Goal: Transaction & Acquisition: Purchase product/service

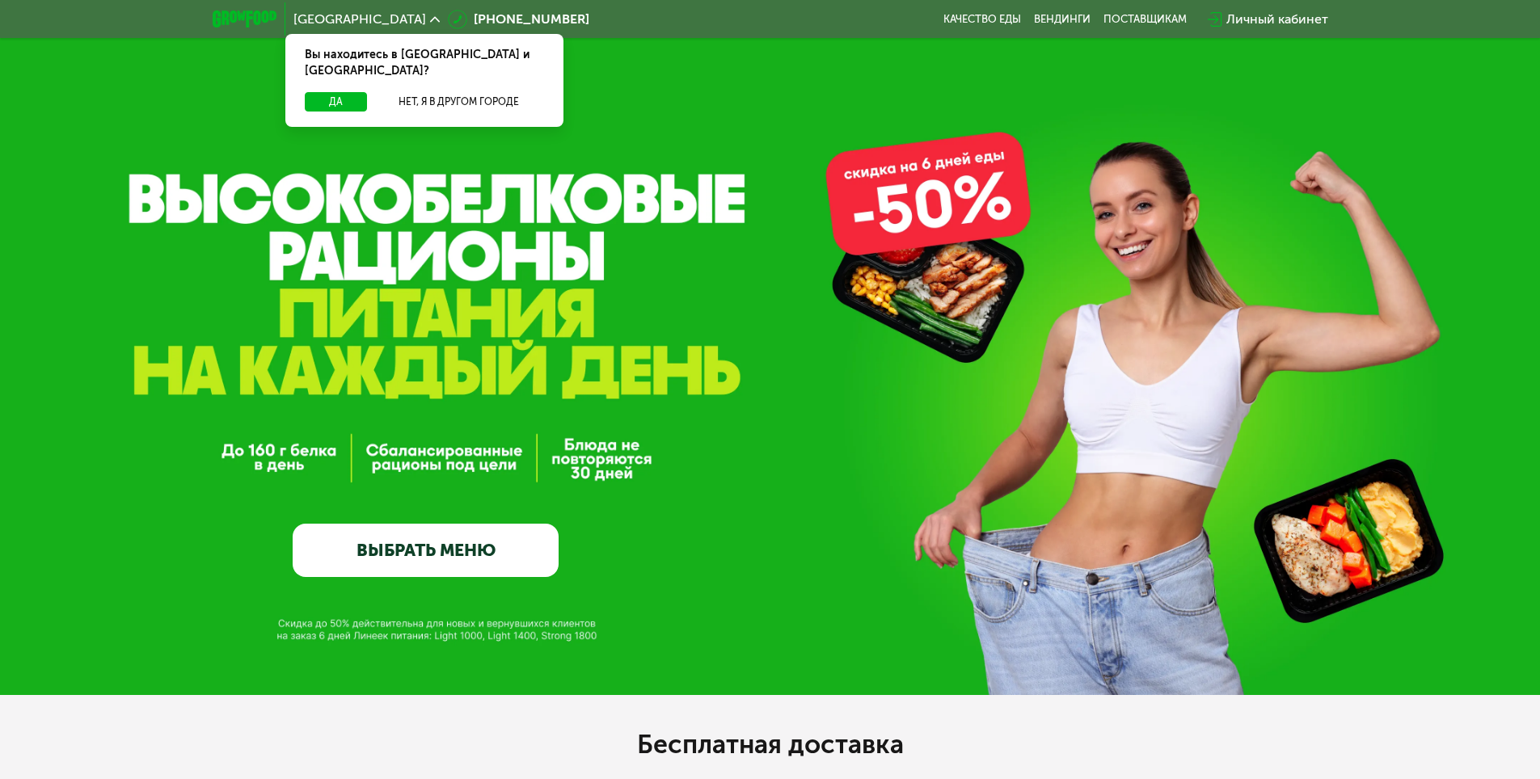
click at [355, 92] on button "Да" at bounding box center [336, 101] width 62 height 19
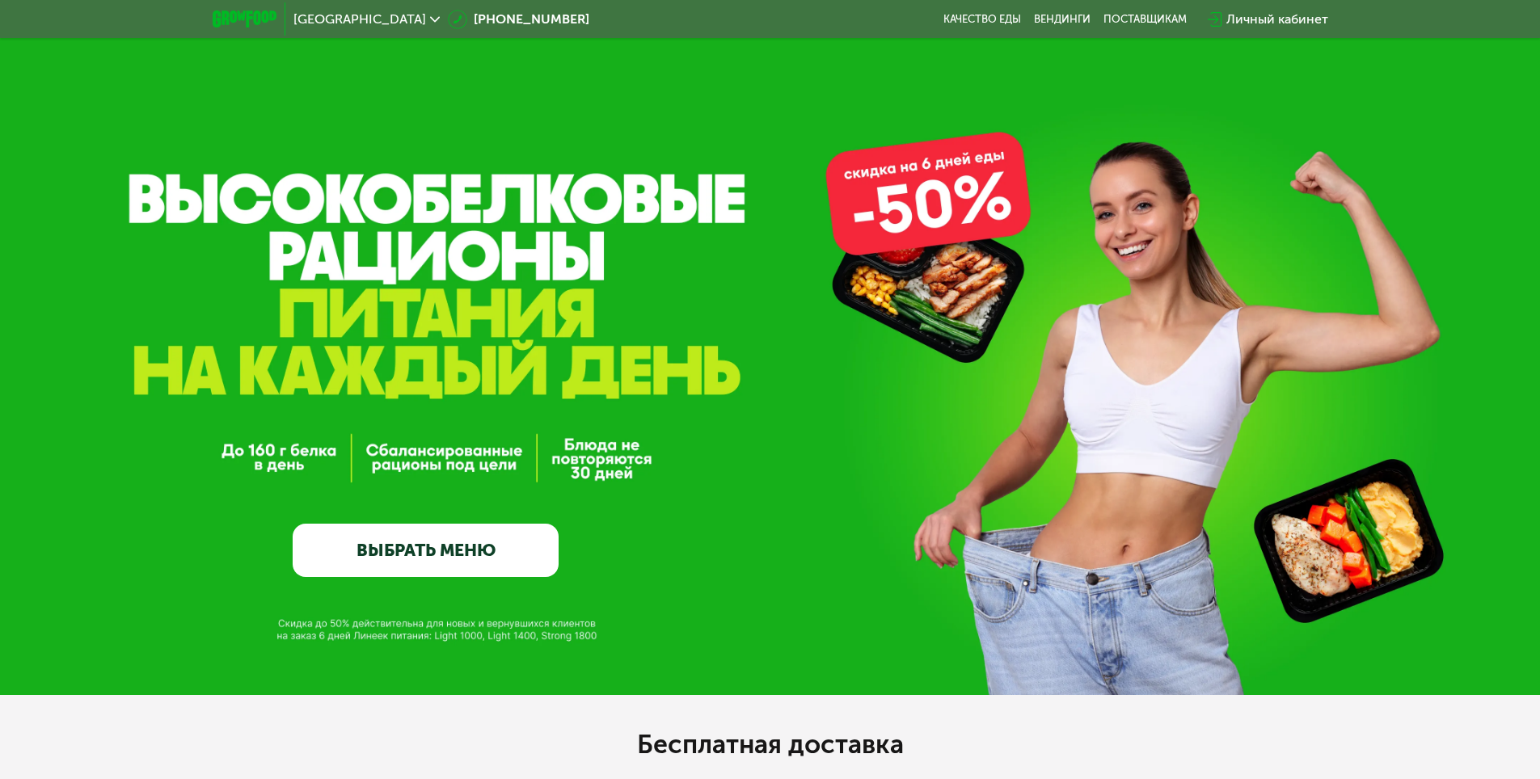
click at [495, 565] on link "ВЫБРАТЬ МЕНЮ" at bounding box center [426, 550] width 266 height 53
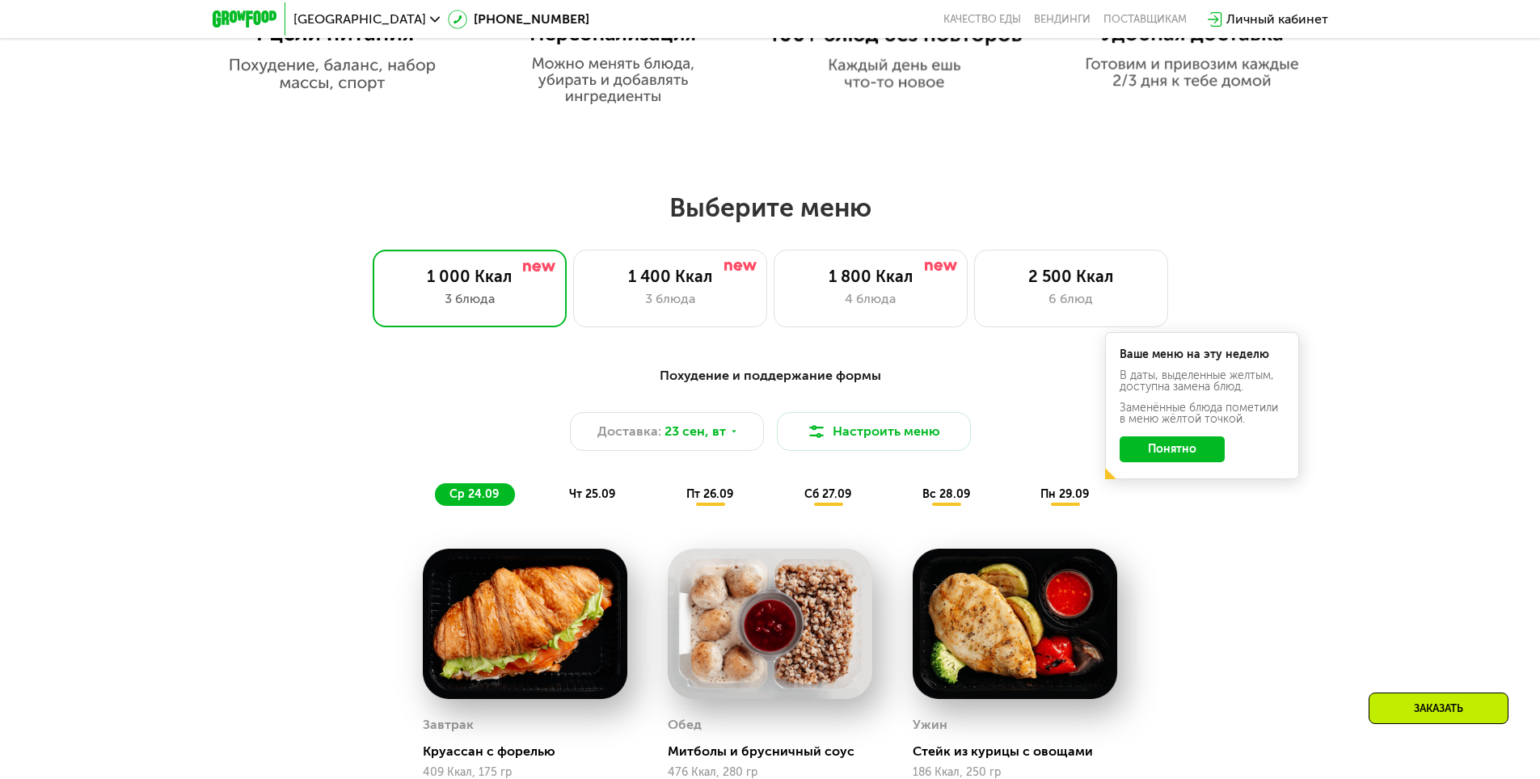
scroll to position [1262, 0]
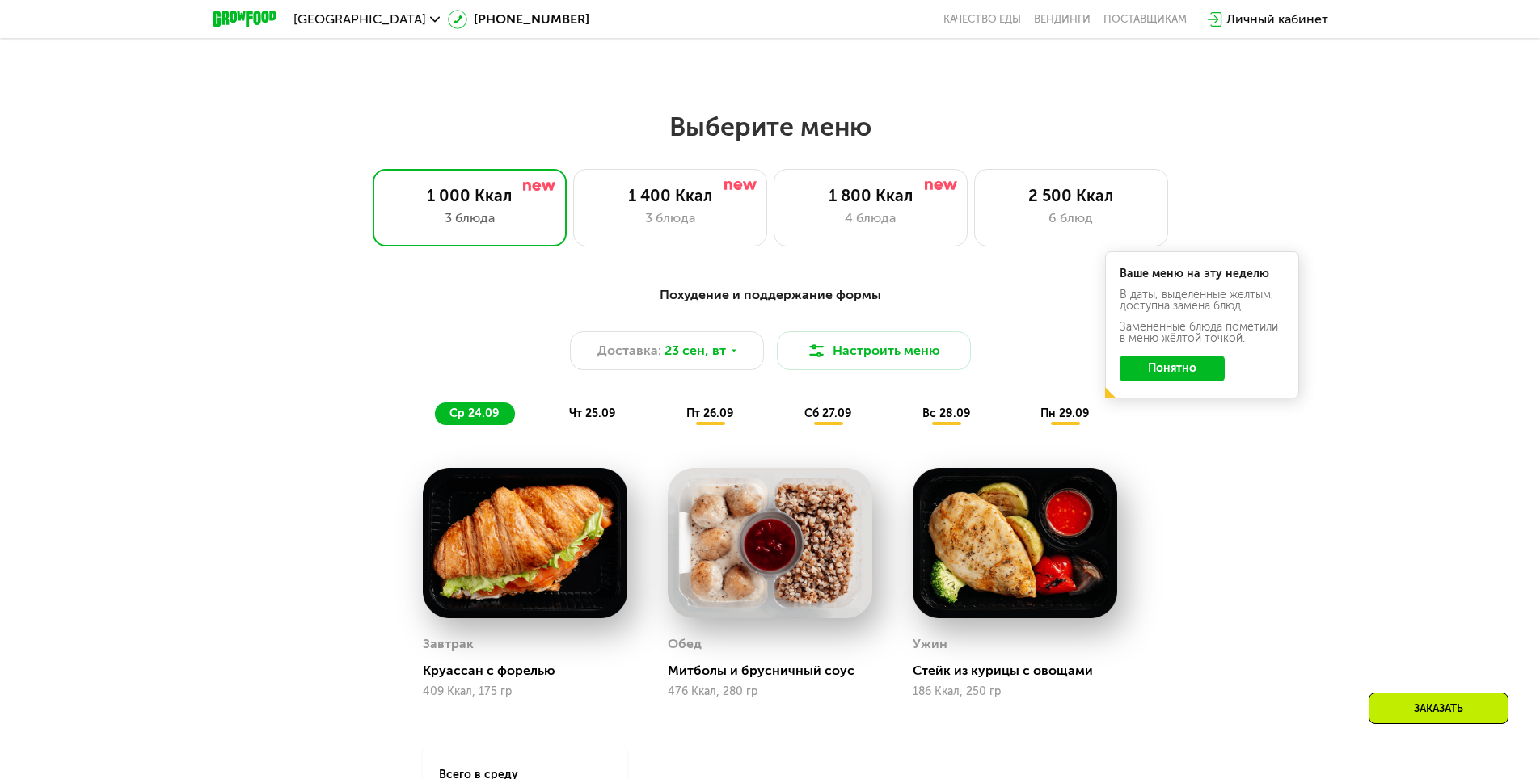
click at [1188, 372] on button "Понятно" at bounding box center [1172, 369] width 105 height 26
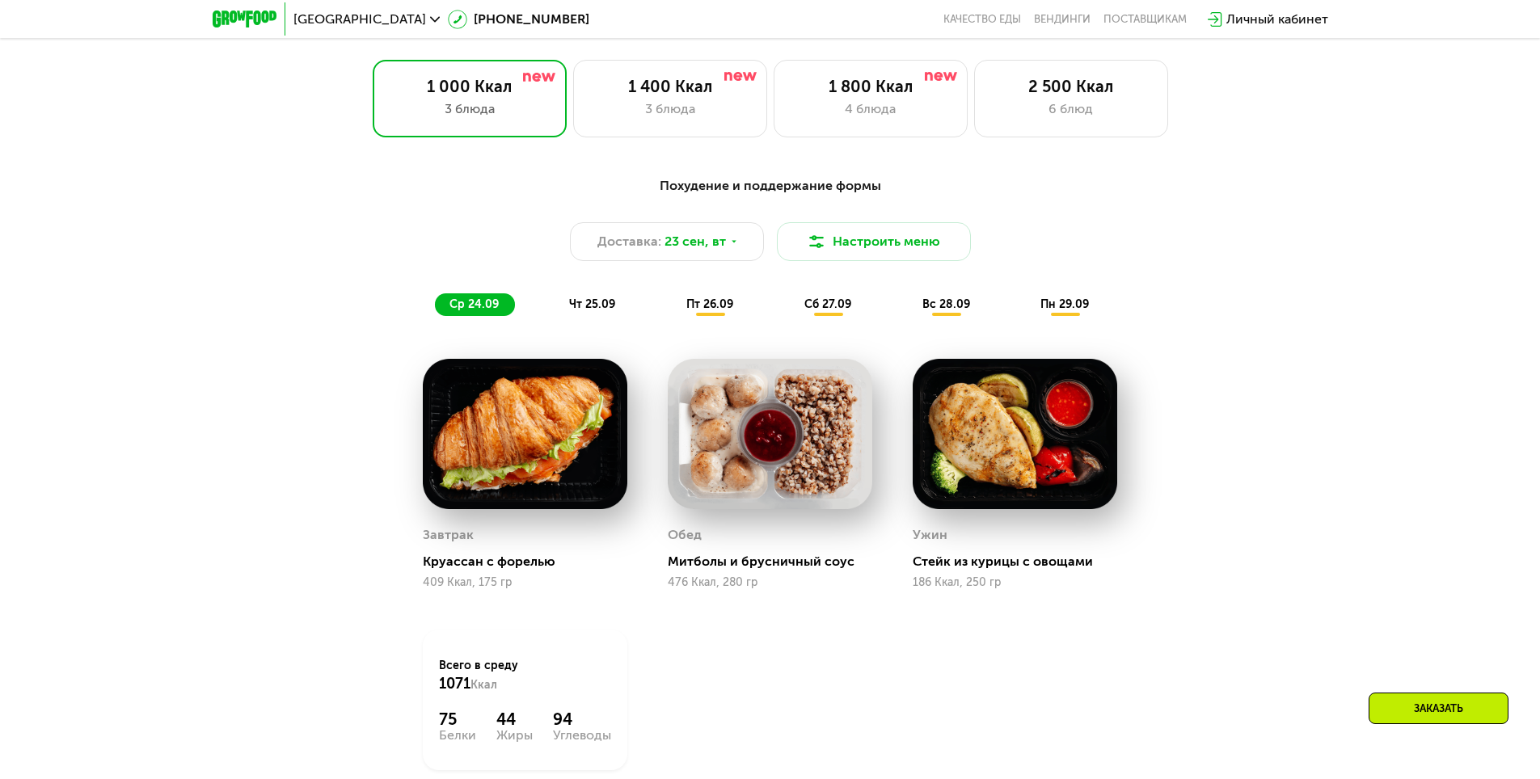
scroll to position [1343, 0]
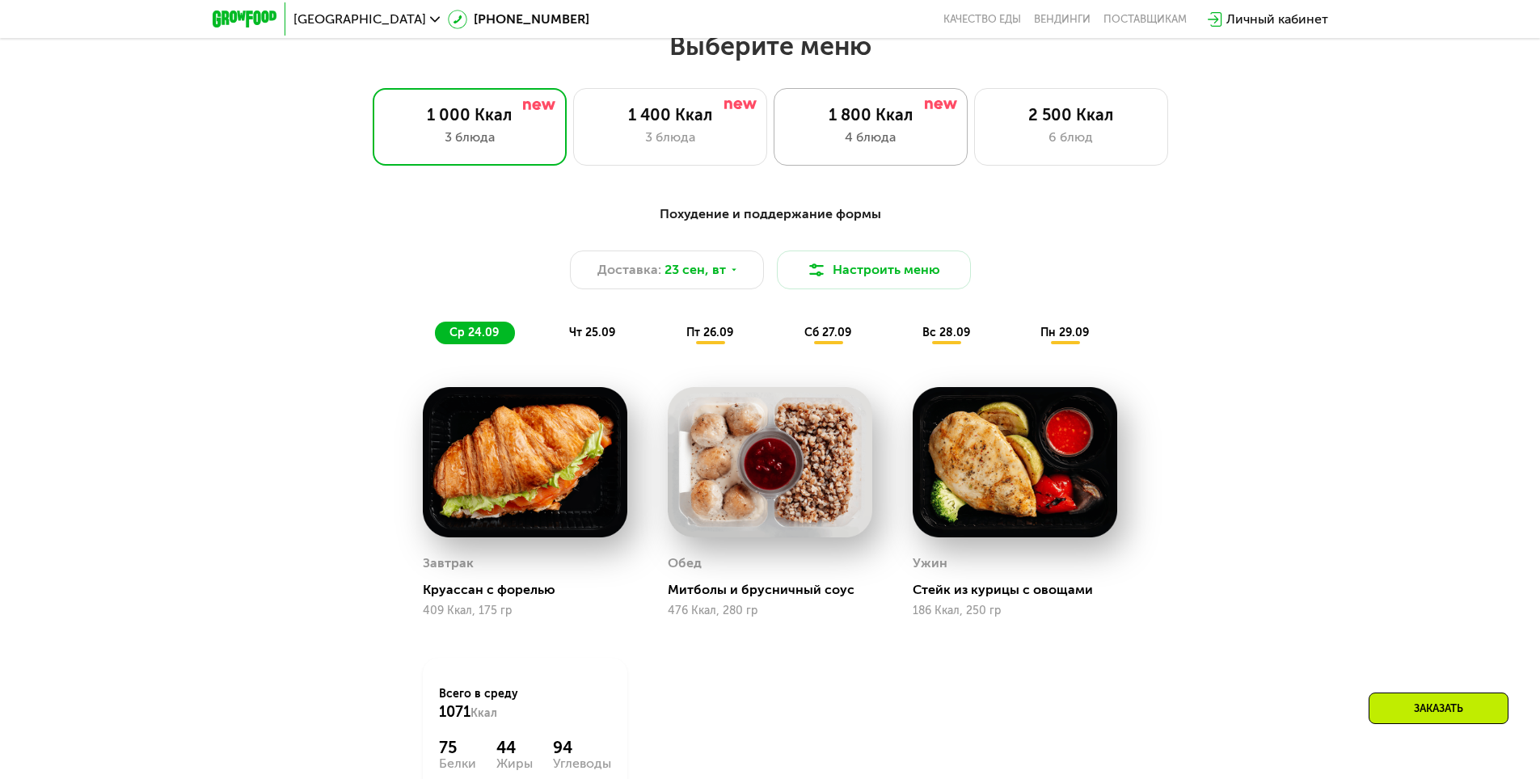
click at [898, 138] on div "4 блюда" at bounding box center [871, 137] width 160 height 19
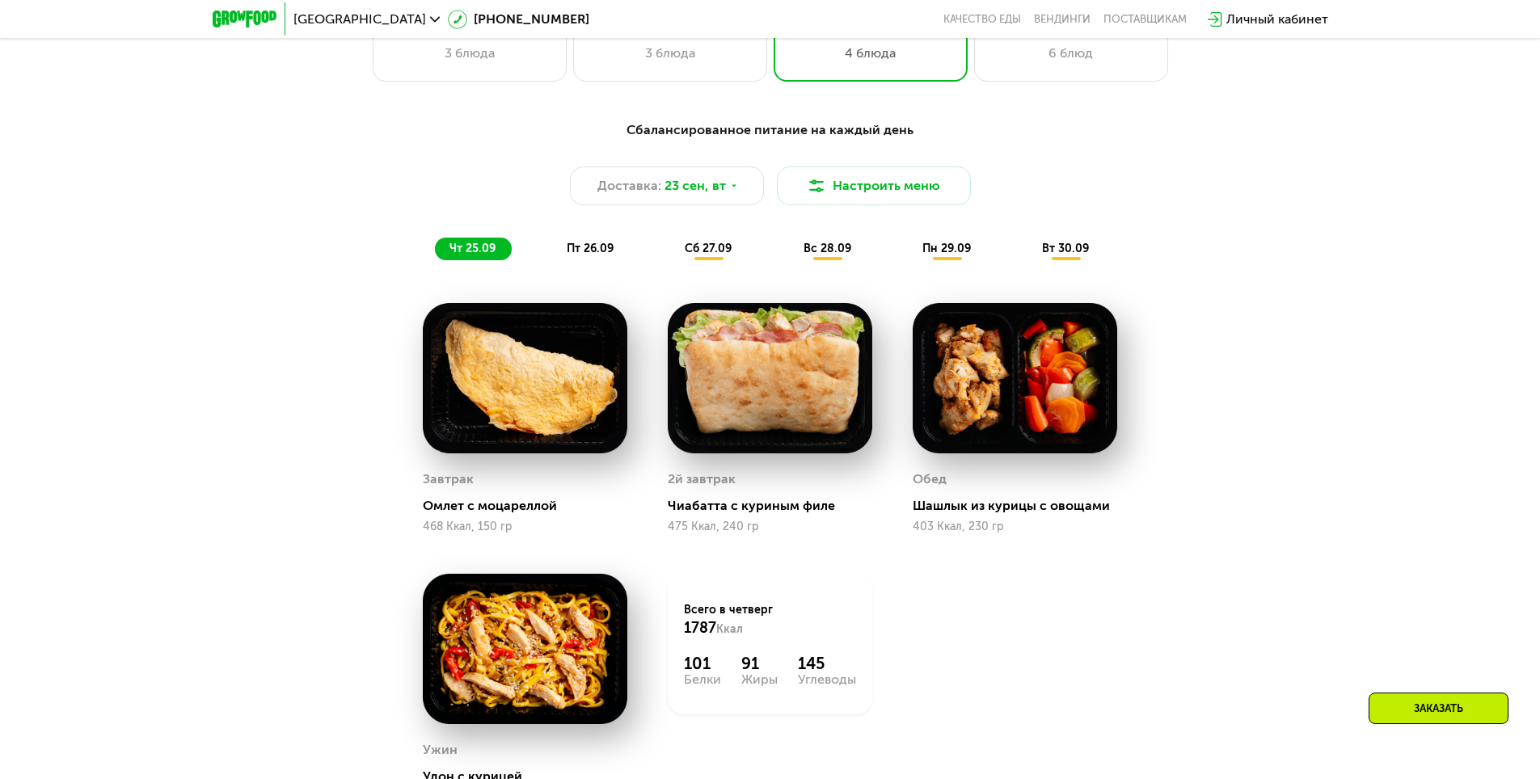
scroll to position [1455, 0]
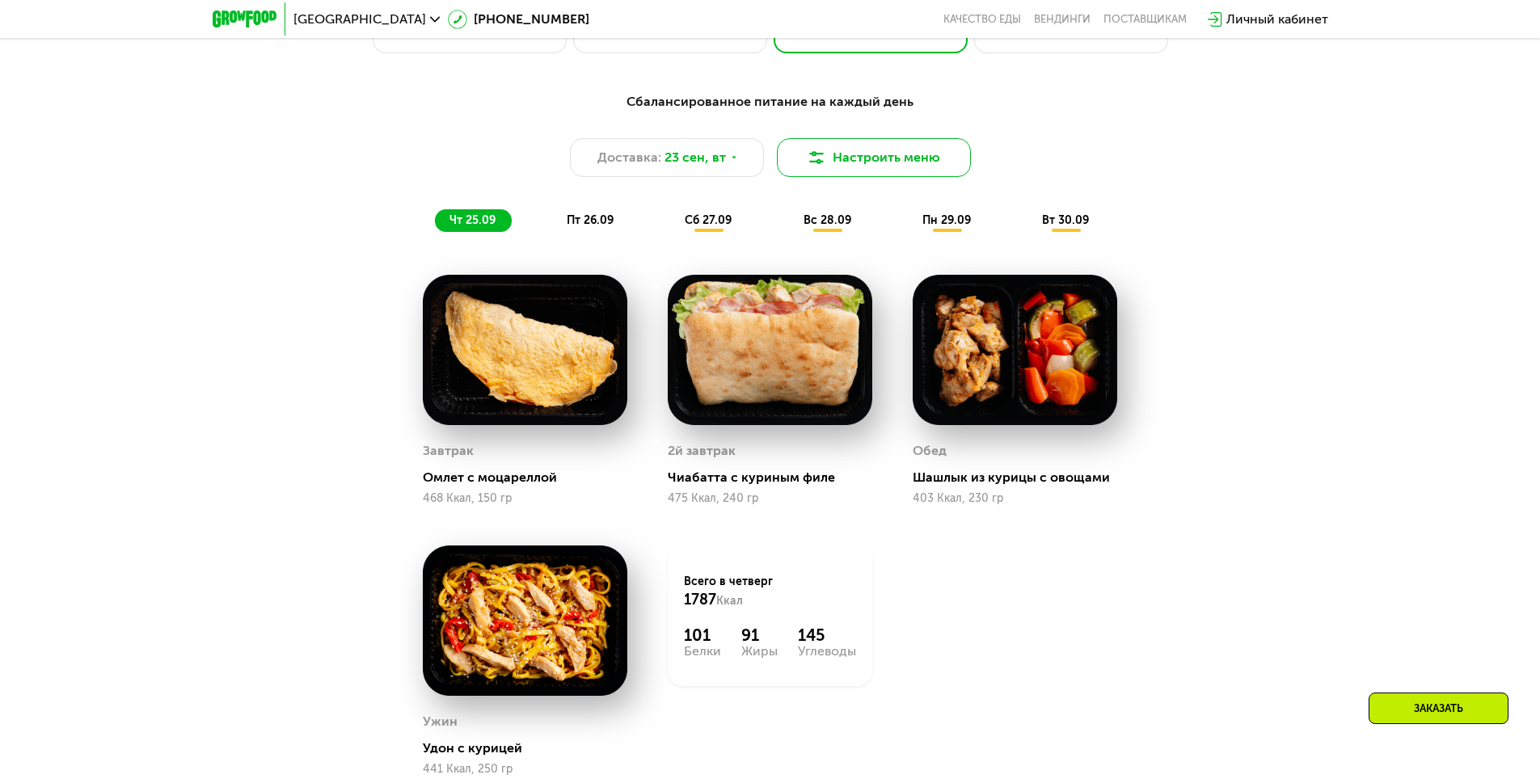
click at [934, 163] on button "Настроить меню" at bounding box center [874, 157] width 194 height 39
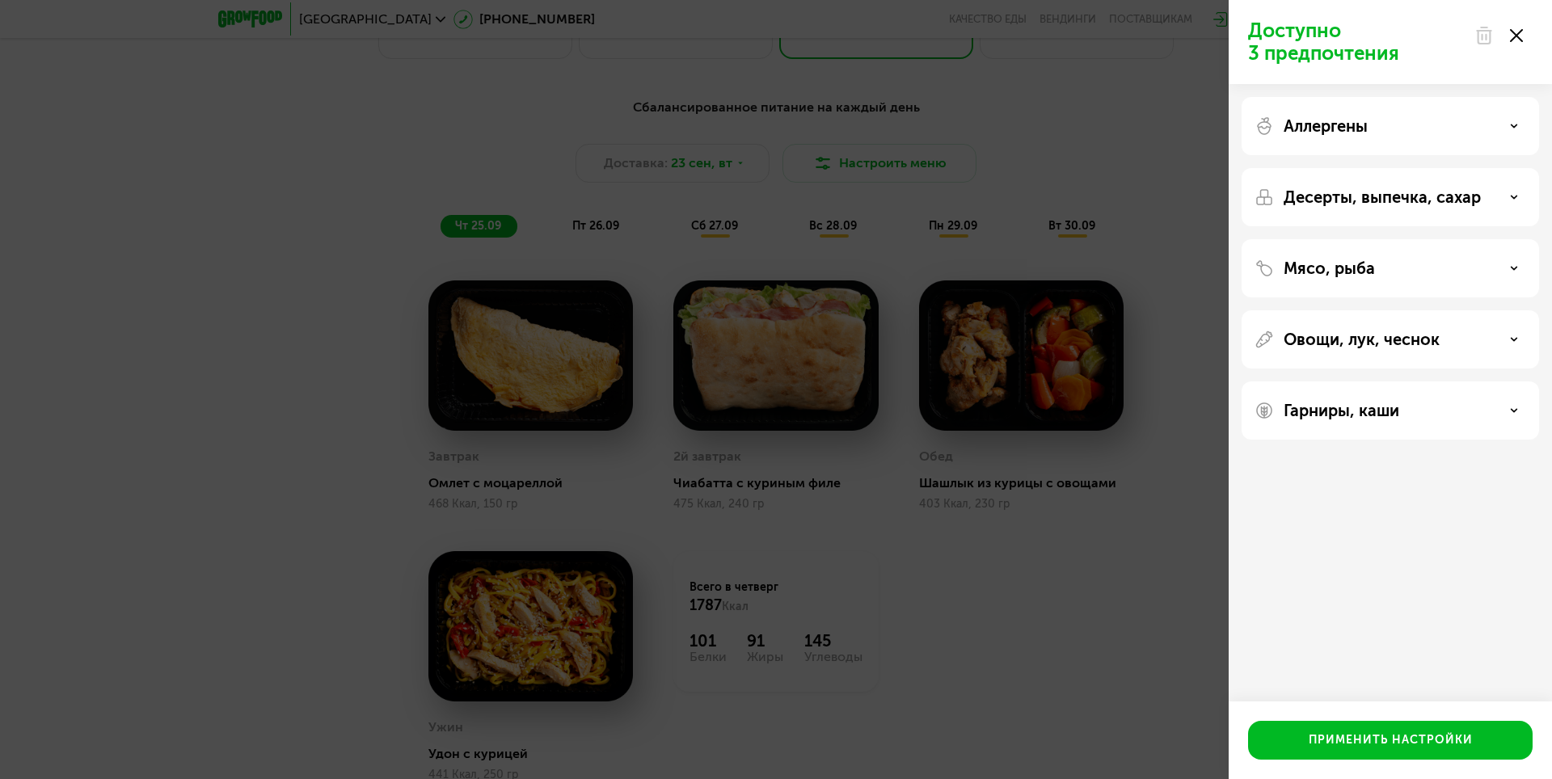
click at [1343, 199] on p "Десерты, выпечка, сахар" at bounding box center [1382, 197] width 197 height 19
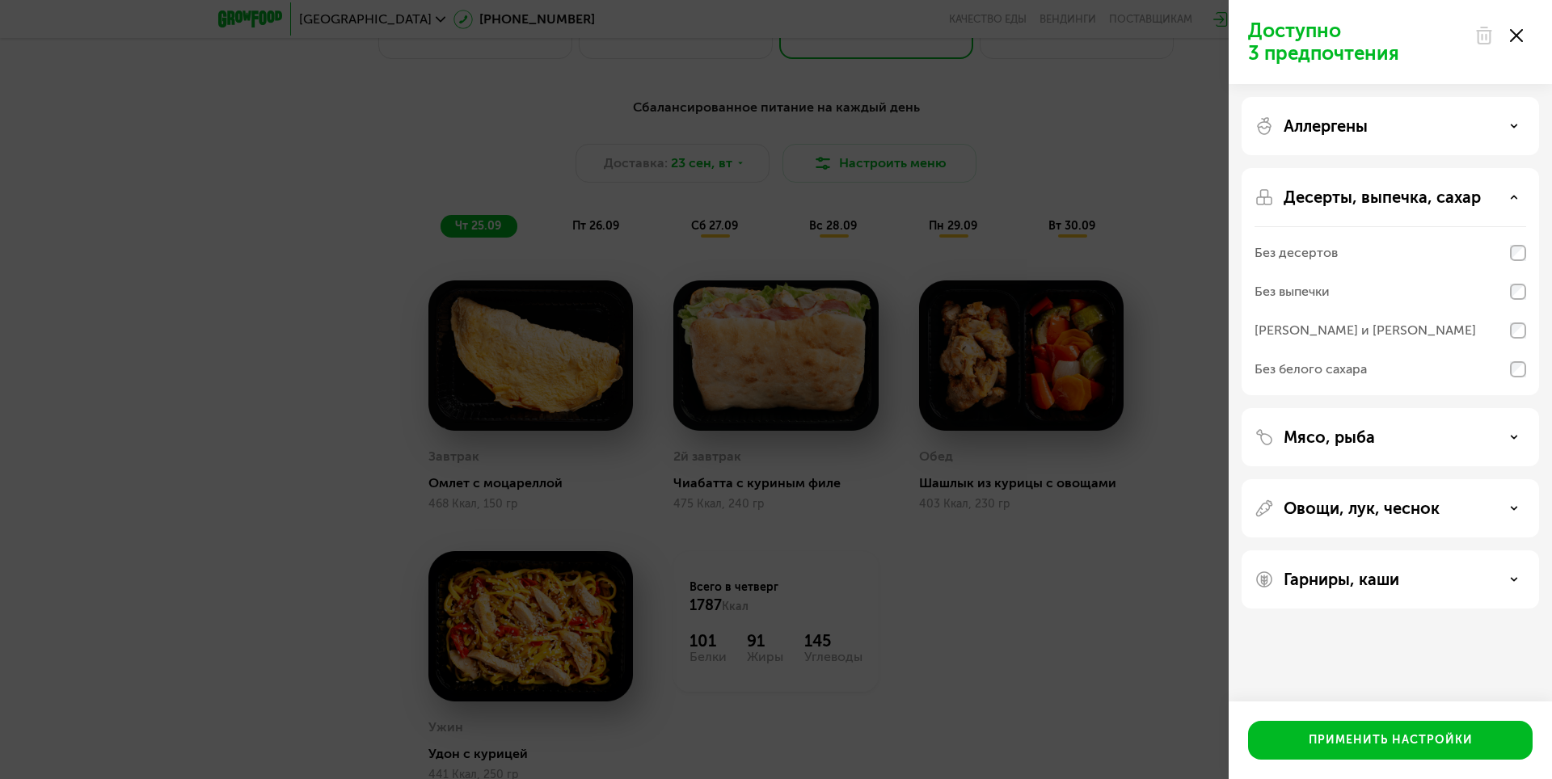
click at [1343, 199] on p "Десерты, выпечка, сахар" at bounding box center [1382, 197] width 197 height 19
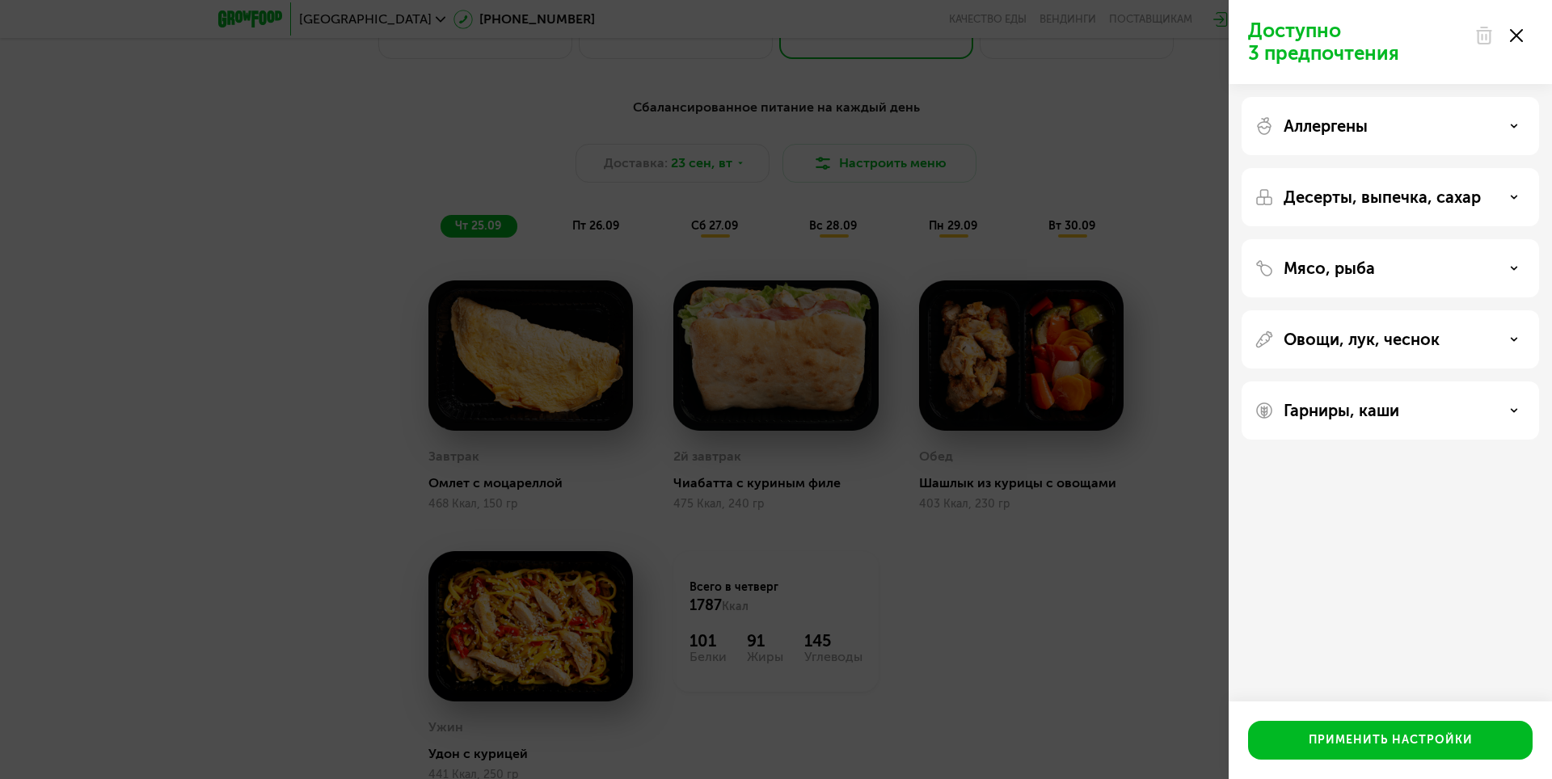
click at [1518, 37] on use at bounding box center [1516, 35] width 13 height 13
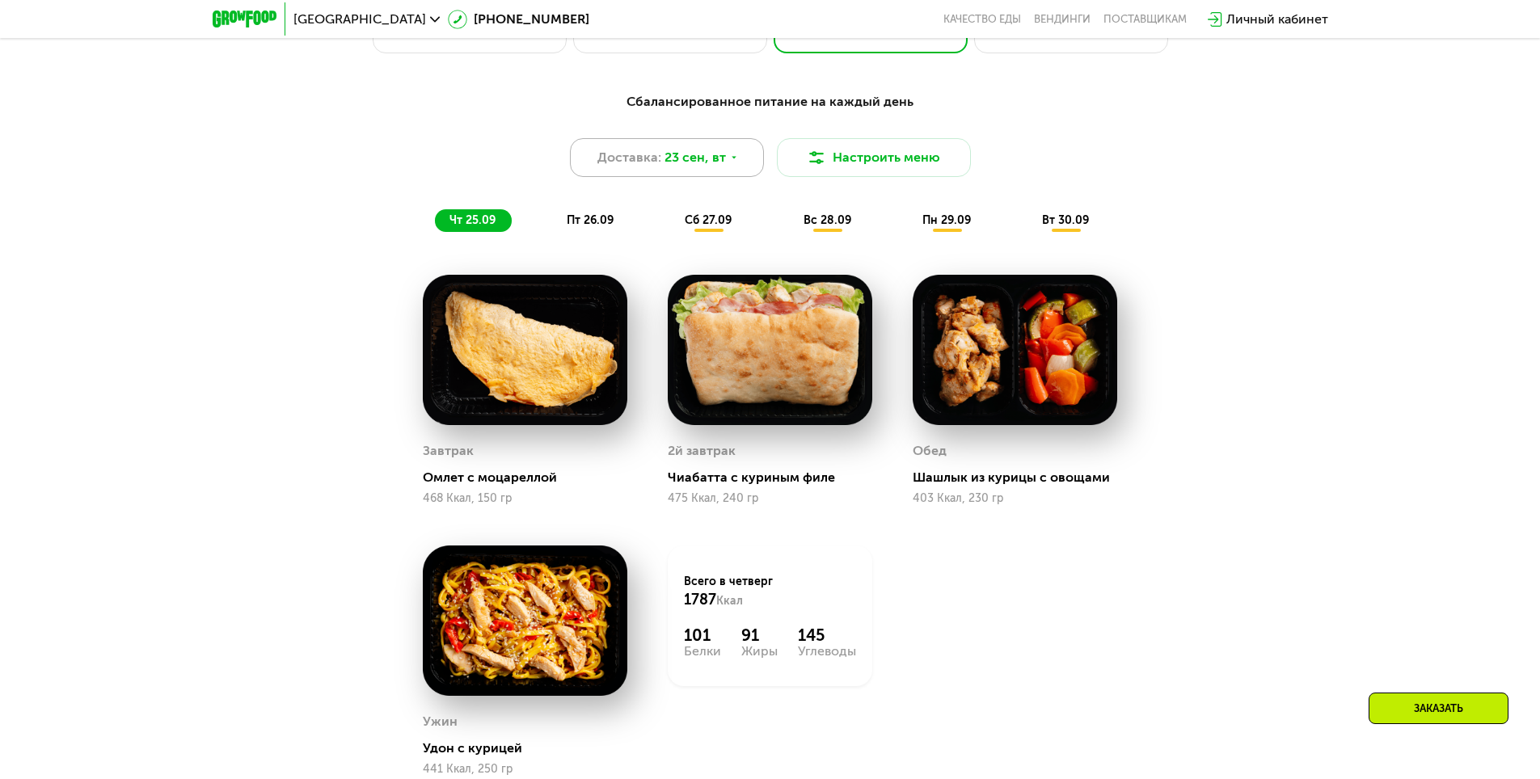
click at [696, 164] on span "23 сен, вт" at bounding box center [694, 157] width 61 height 19
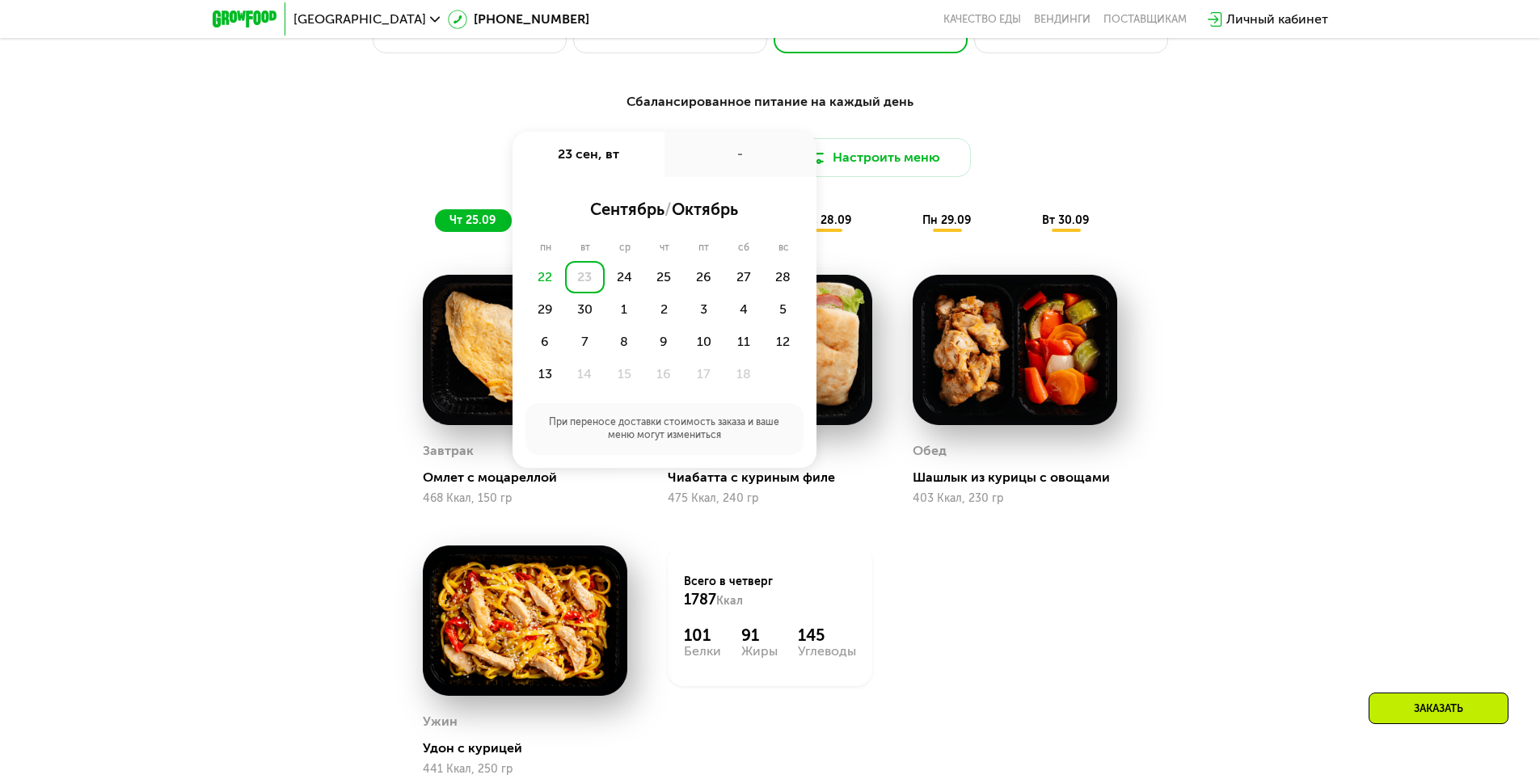
click at [719, 159] on div "-" at bounding box center [740, 154] width 152 height 45
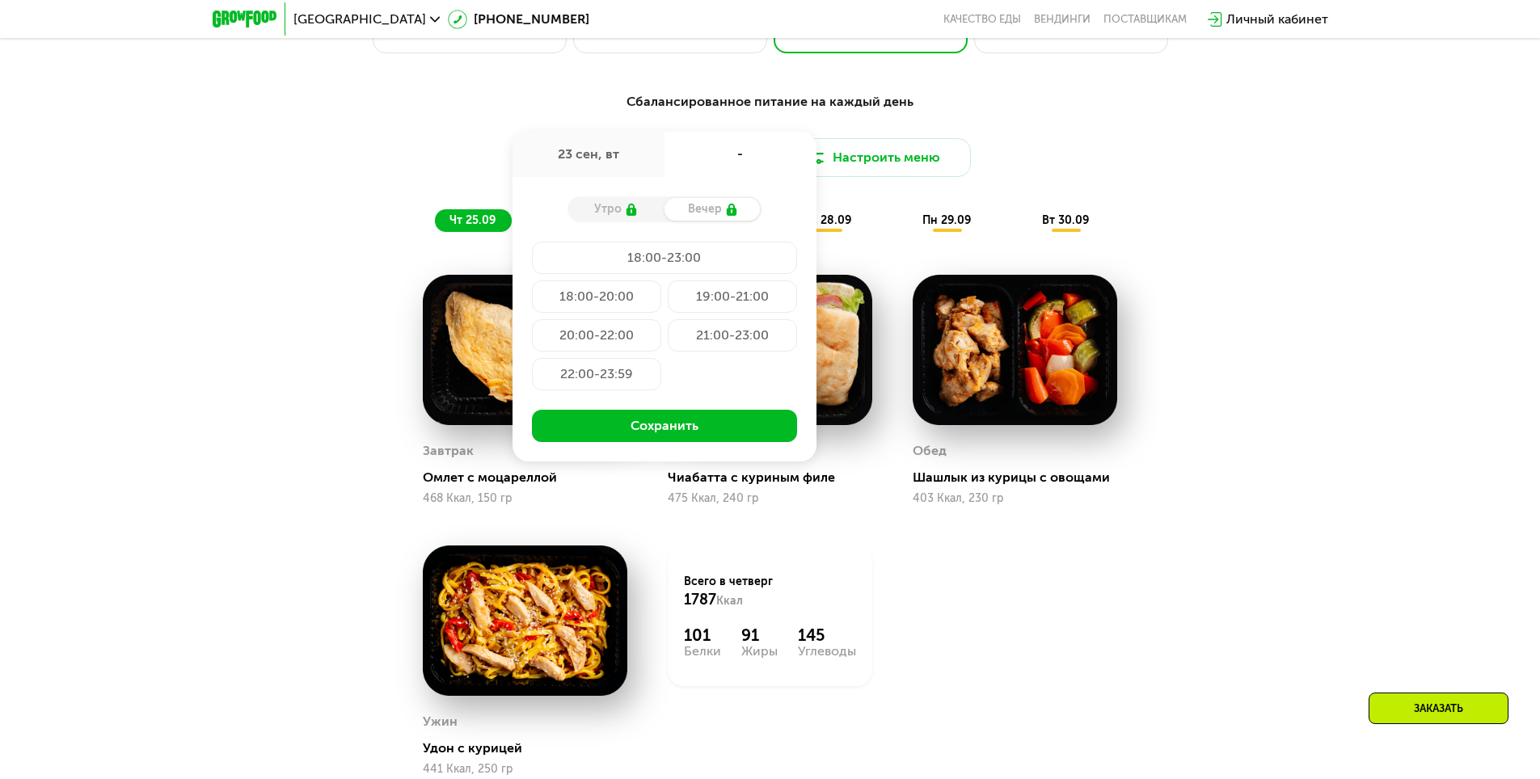
click at [617, 159] on div "23 сен, вт" at bounding box center [588, 154] width 152 height 45
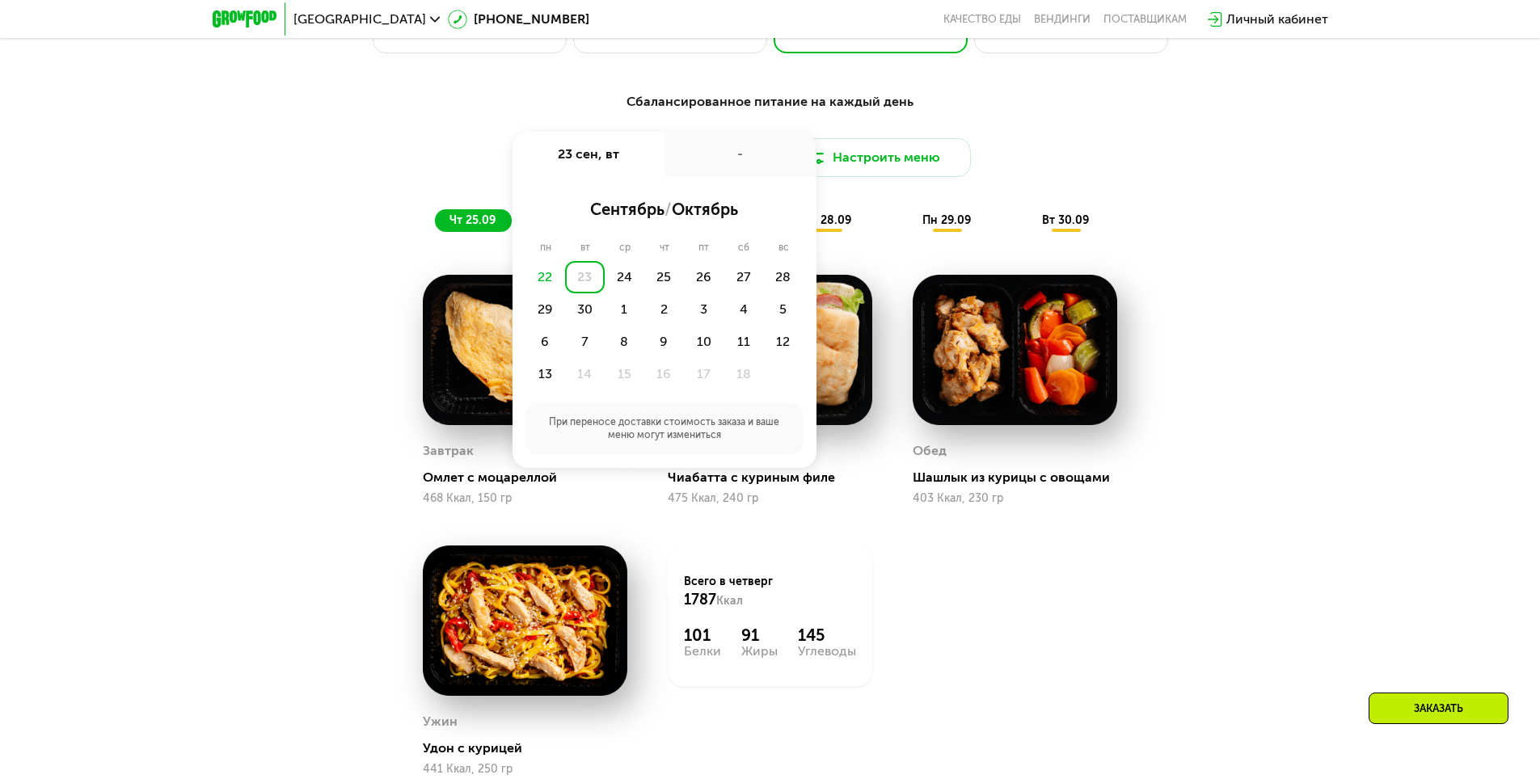
click at [675, 158] on div "-" at bounding box center [740, 154] width 152 height 45
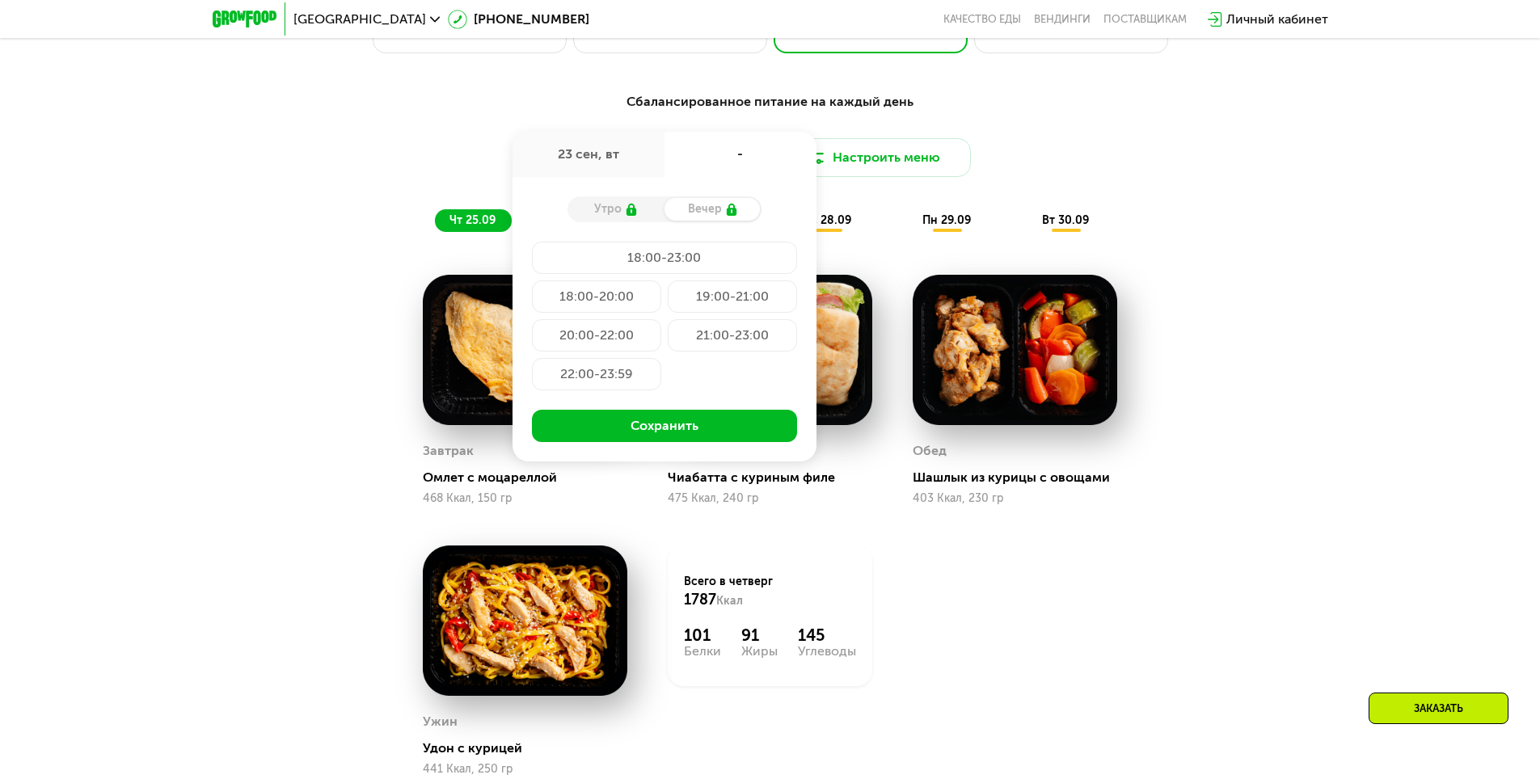
click at [585, 165] on div "23 сен, вт" at bounding box center [588, 154] width 152 height 45
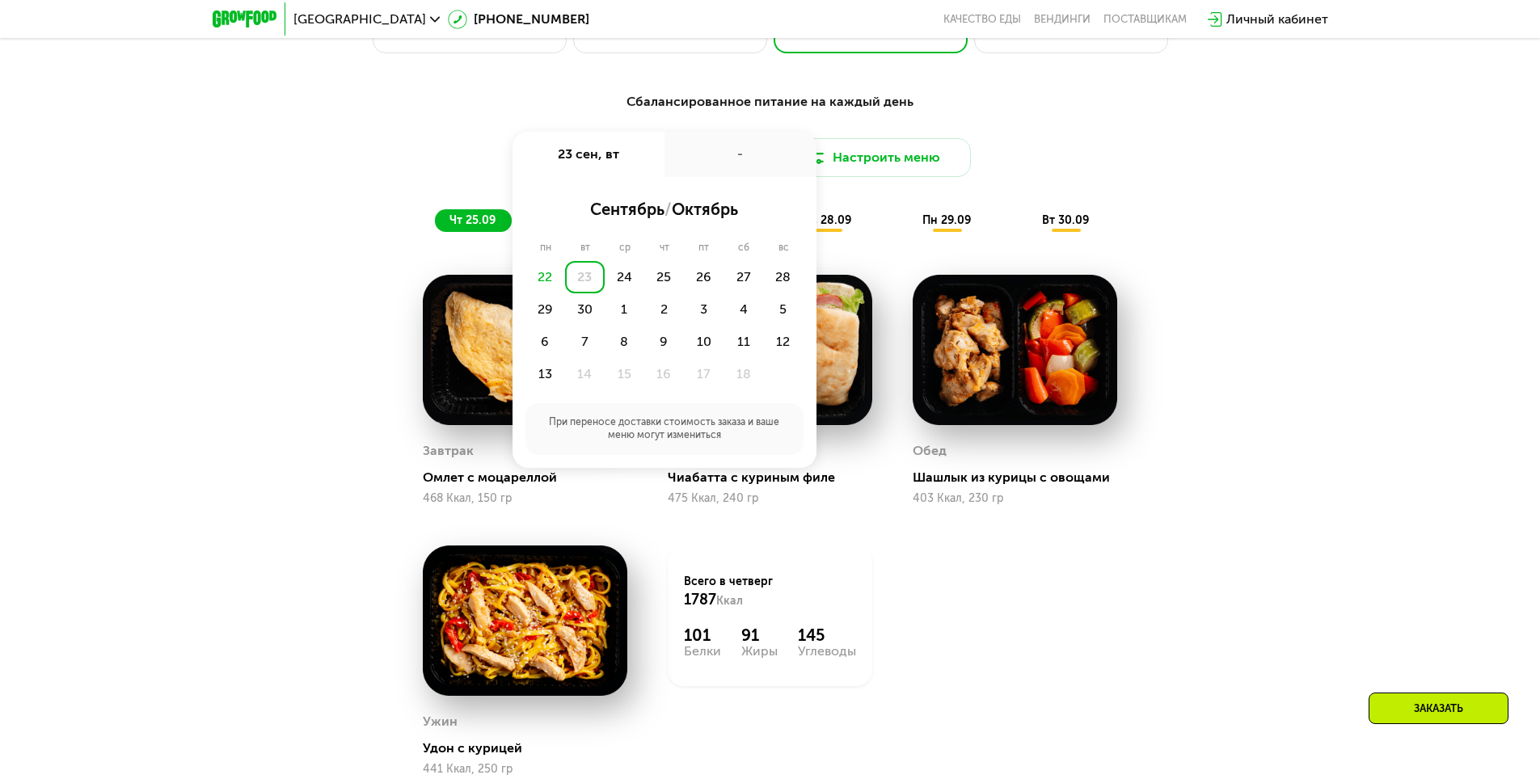
click at [474, 150] on div "Доставка: [DATE] сен, вт - сентябрь / октябрь пн вт ср чт пт сб вс 22 23 24 25 …" at bounding box center [770, 157] width 957 height 39
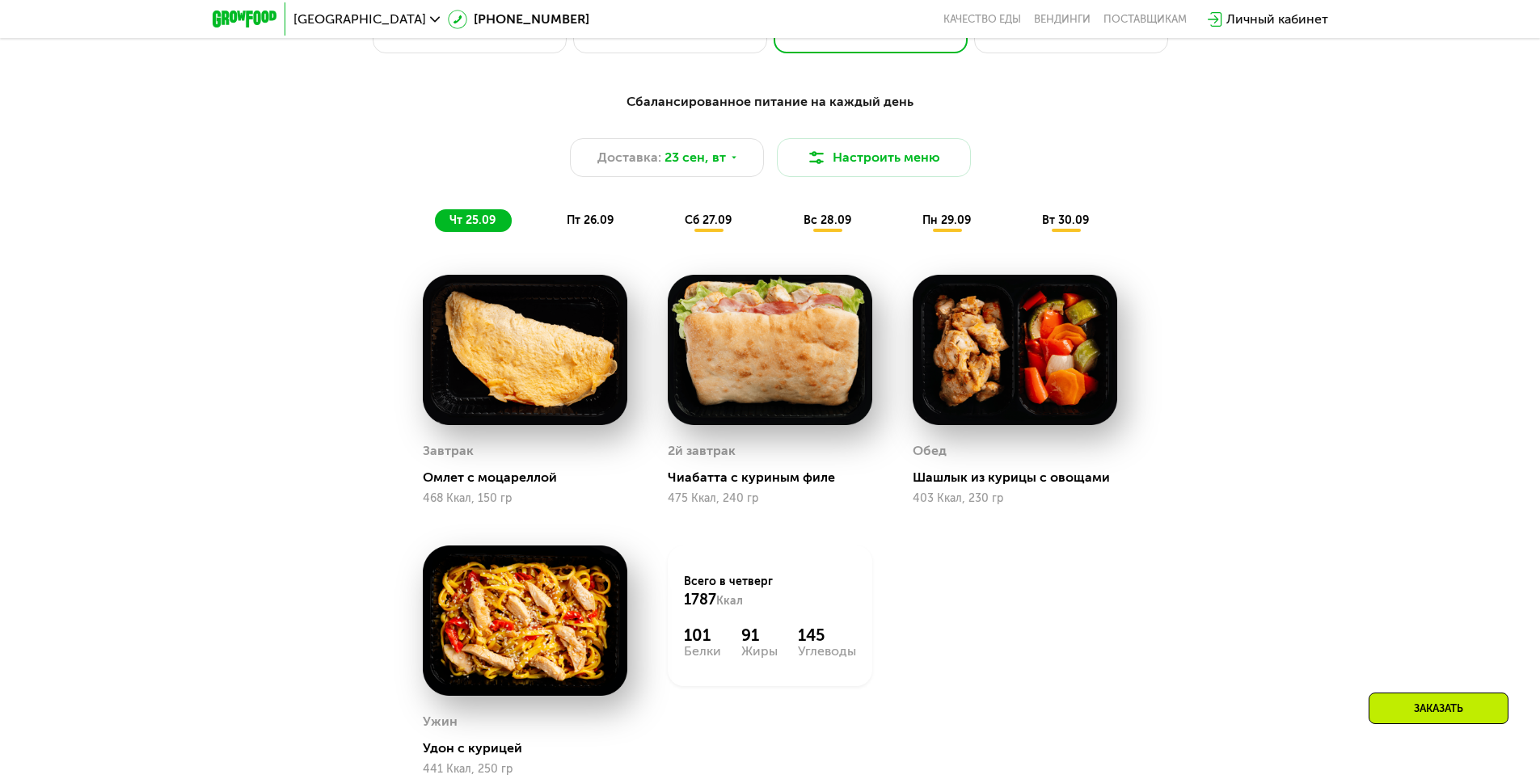
click at [594, 227] on span "пт 26.09" at bounding box center [590, 220] width 47 height 14
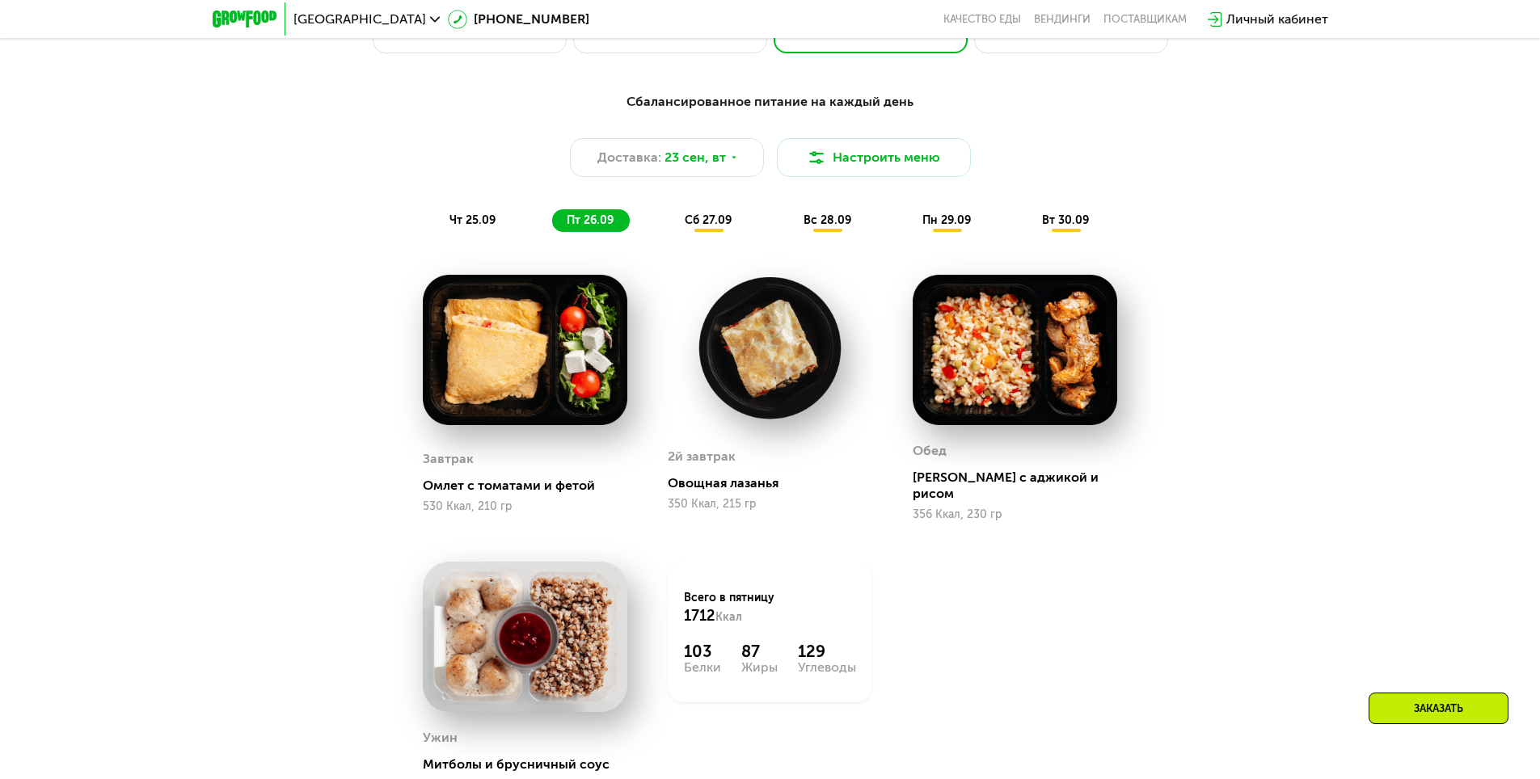
click at [690, 224] on span "сб 27.09" at bounding box center [708, 220] width 47 height 14
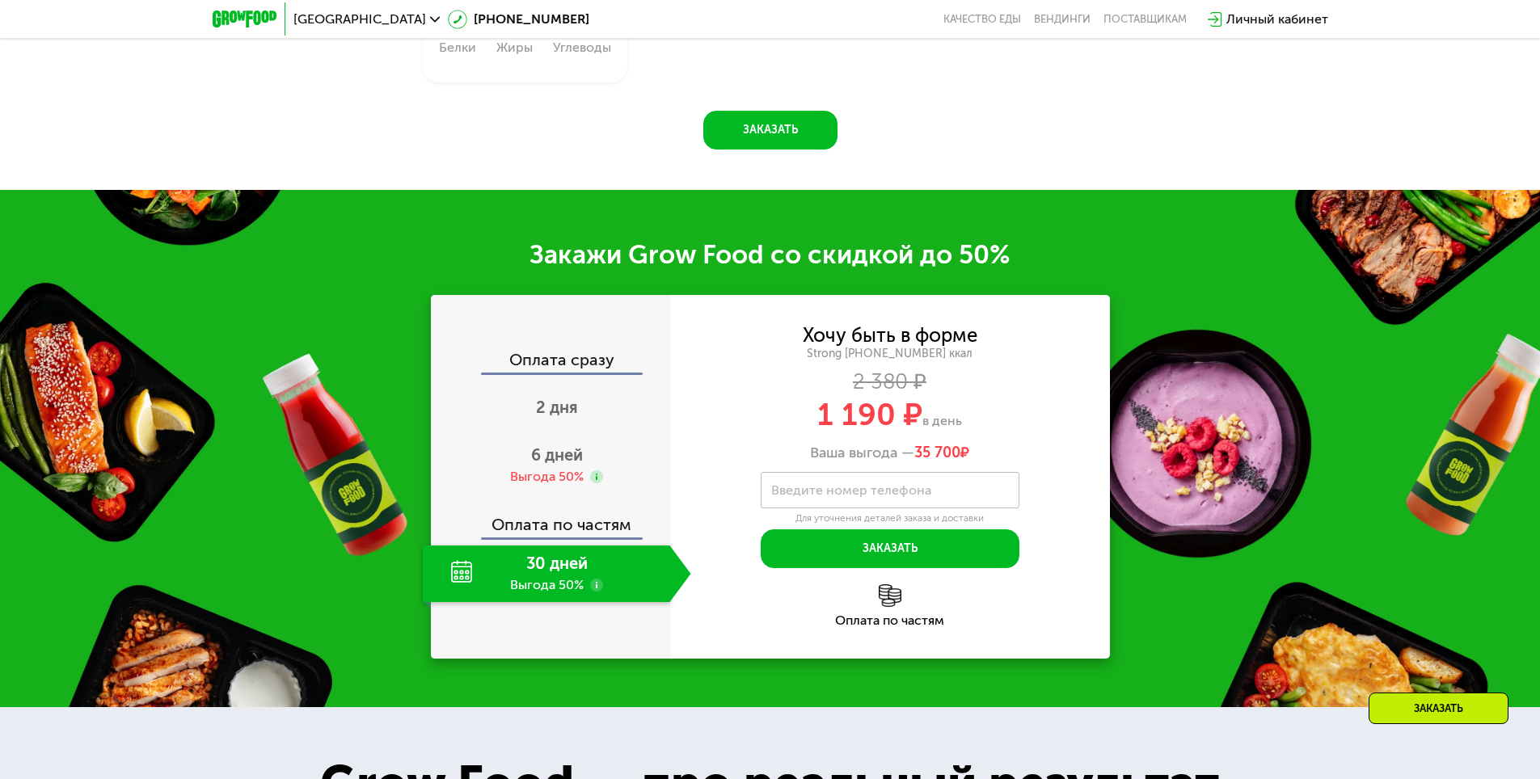
scroll to position [2425, 0]
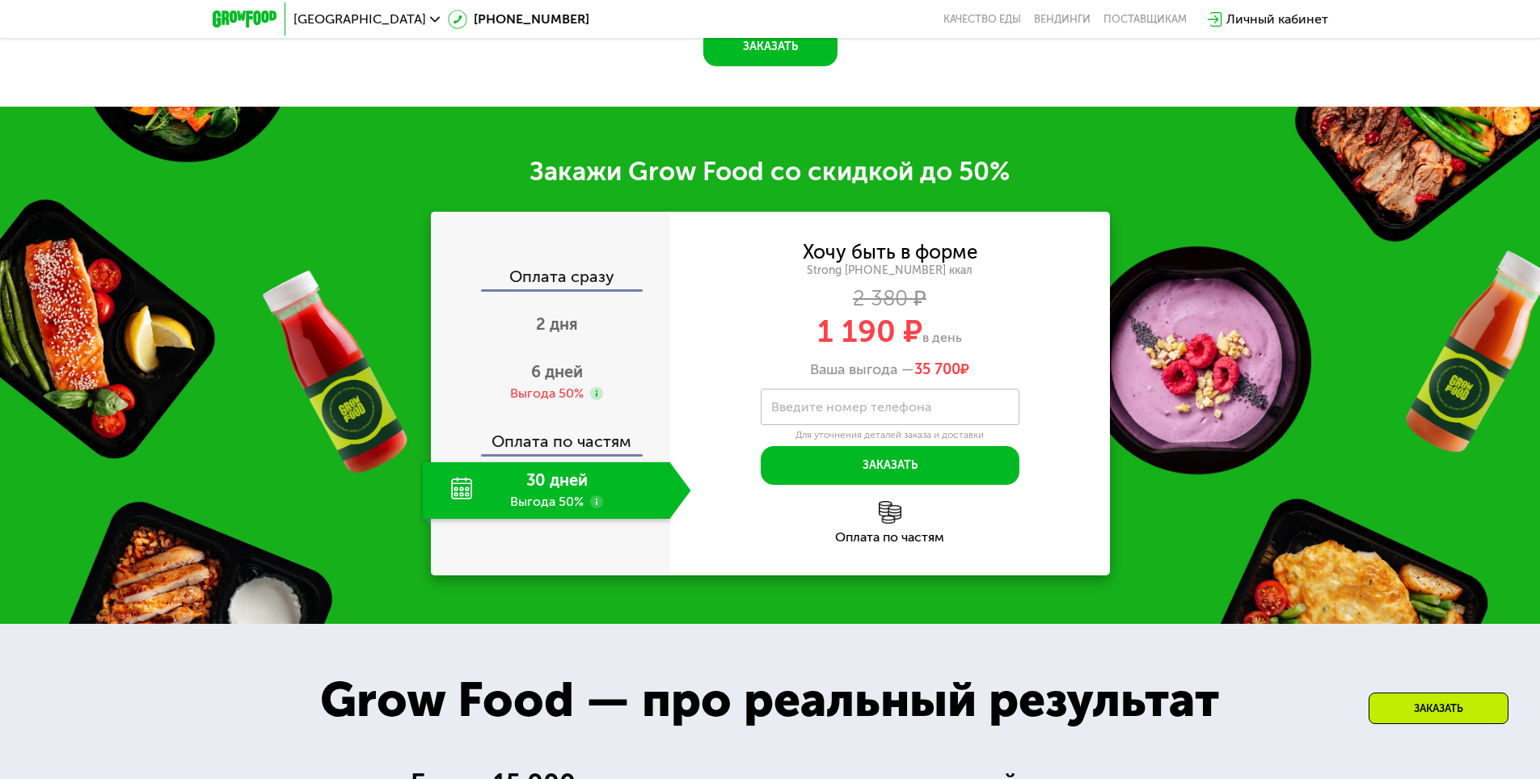
click at [622, 446] on div "Оплата по частям" at bounding box center [551, 435] width 238 height 37
click at [572, 487] on div "30 дней Выгода 50%" at bounding box center [546, 490] width 247 height 57
click at [567, 284] on div "Оплата сразу" at bounding box center [551, 278] width 238 height 21
click at [574, 281] on div "Оплата сразу" at bounding box center [551, 278] width 238 height 21
click at [563, 321] on span "2 дня" at bounding box center [557, 323] width 42 height 19
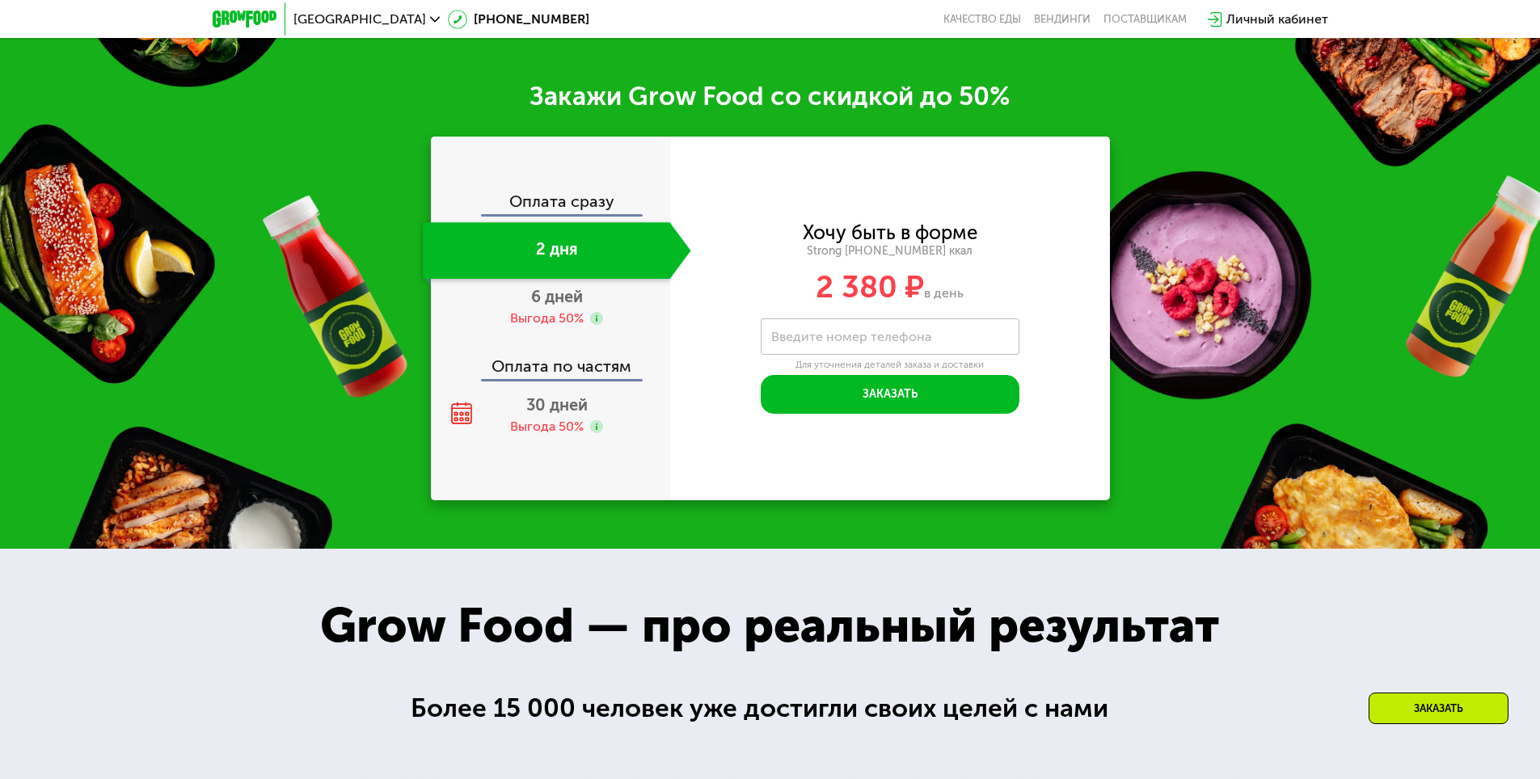
scroll to position [2232, 0]
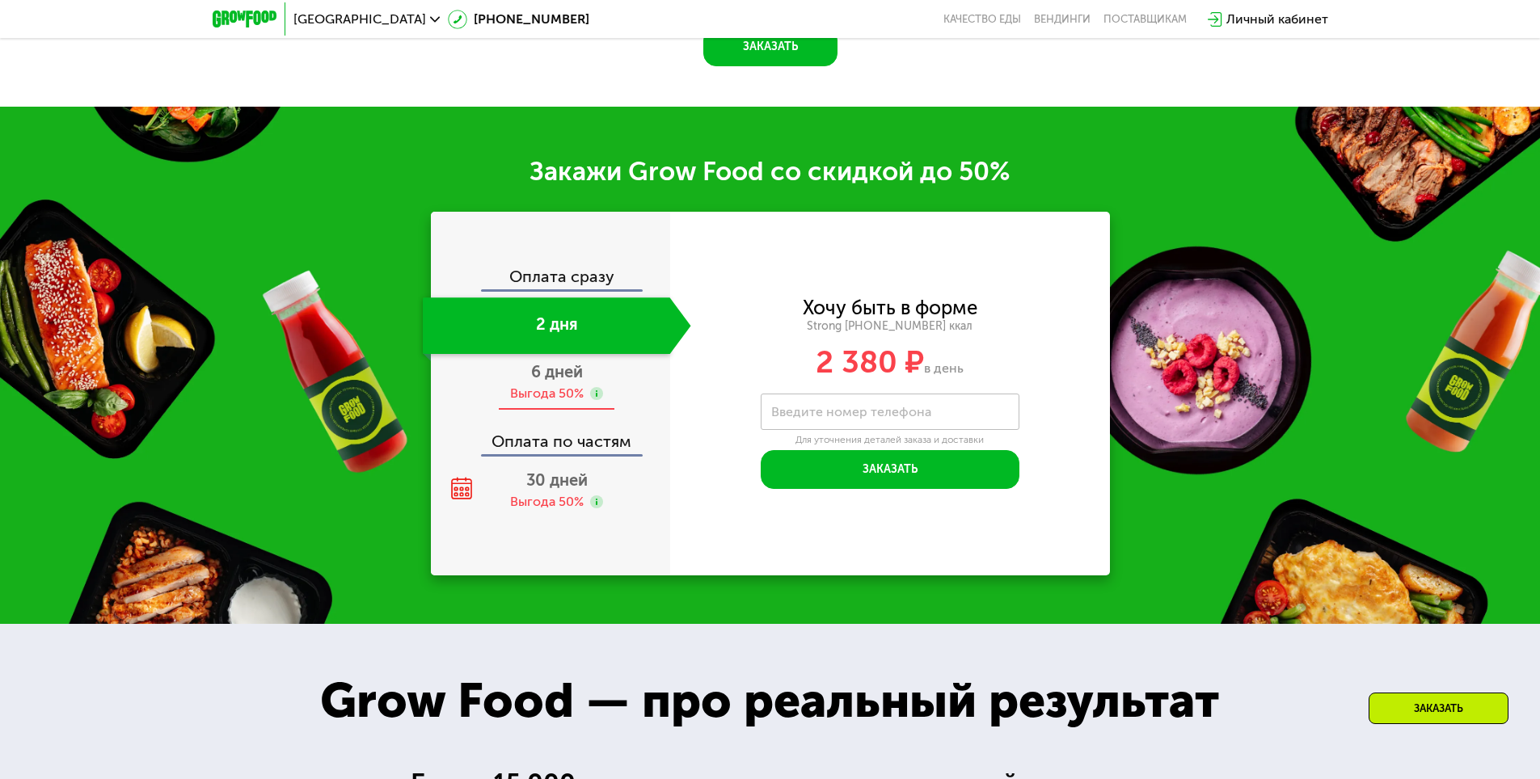
click at [567, 372] on span "6 дней" at bounding box center [557, 371] width 52 height 19
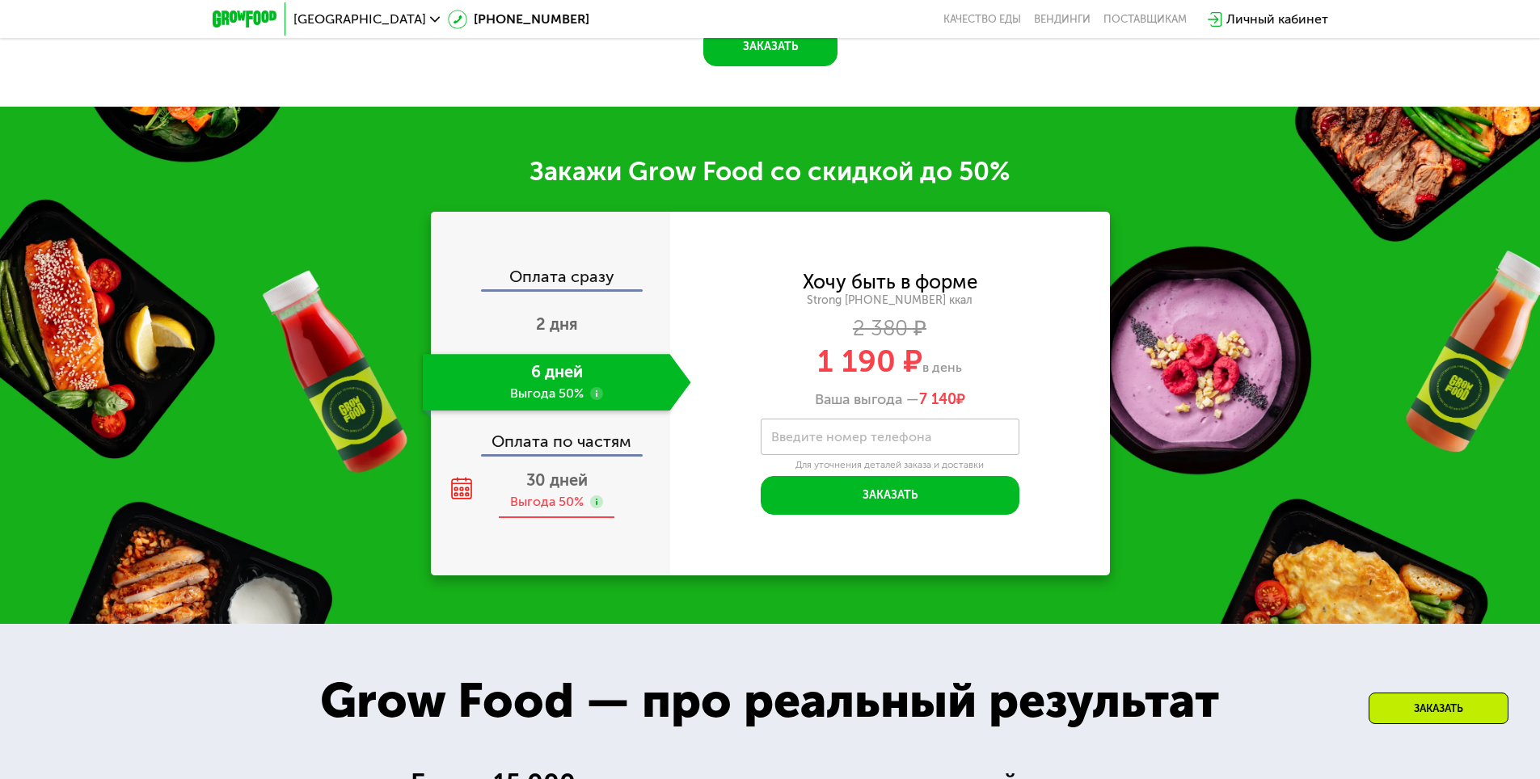
click at [571, 482] on span "30 дней" at bounding box center [556, 479] width 61 height 19
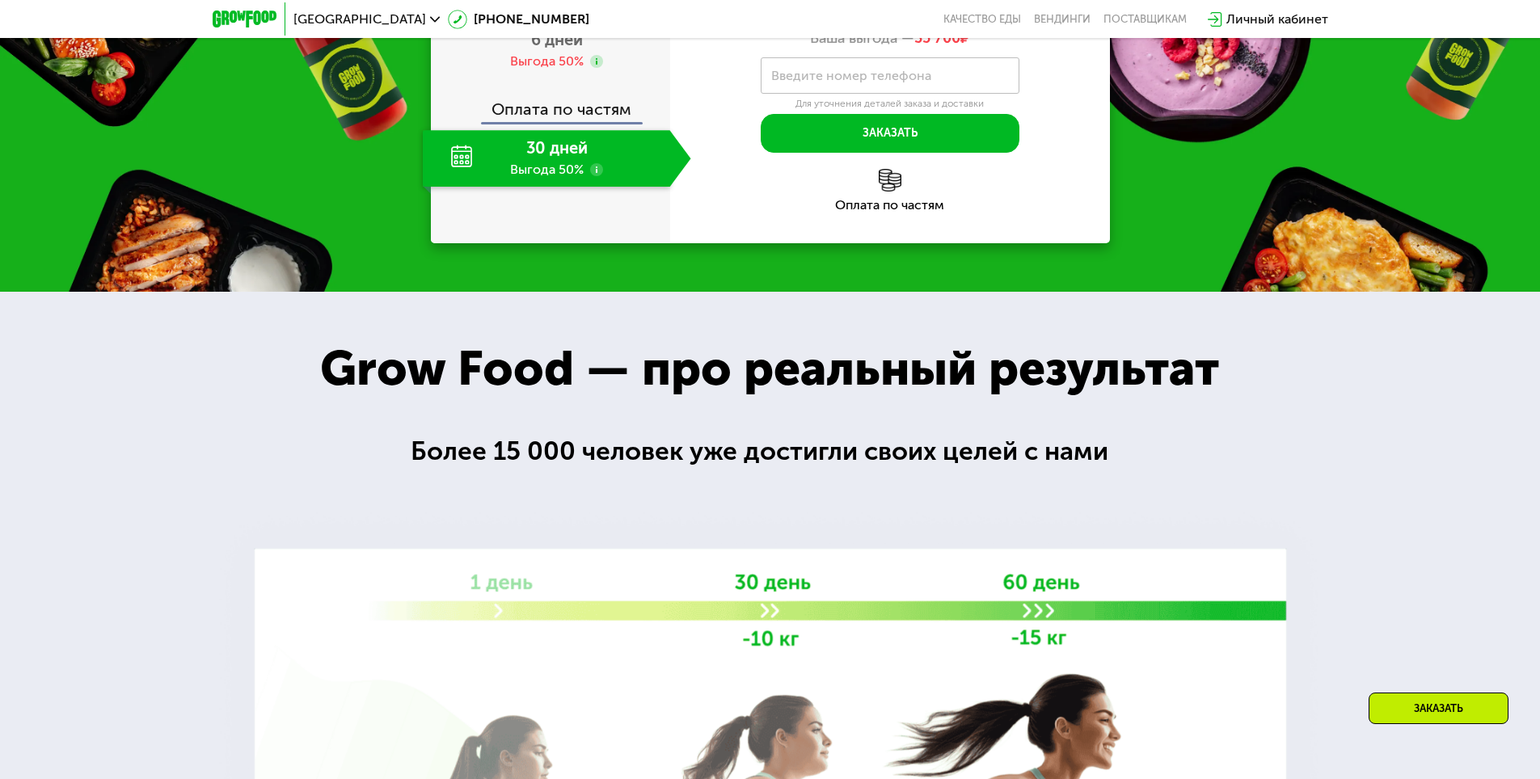
scroll to position [2636, 0]
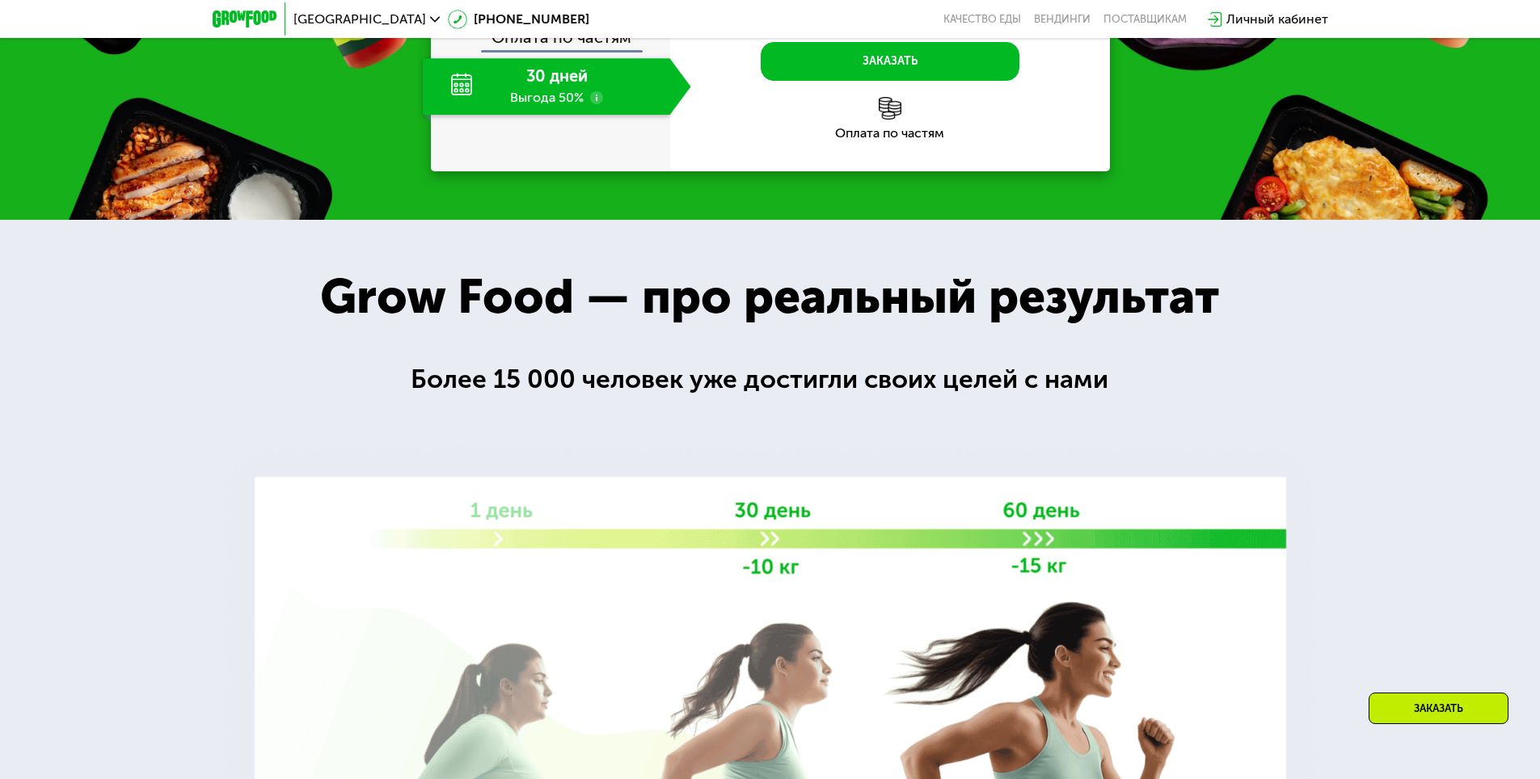
click at [1438, 712] on div "Заказать" at bounding box center [1438, 709] width 140 height 32
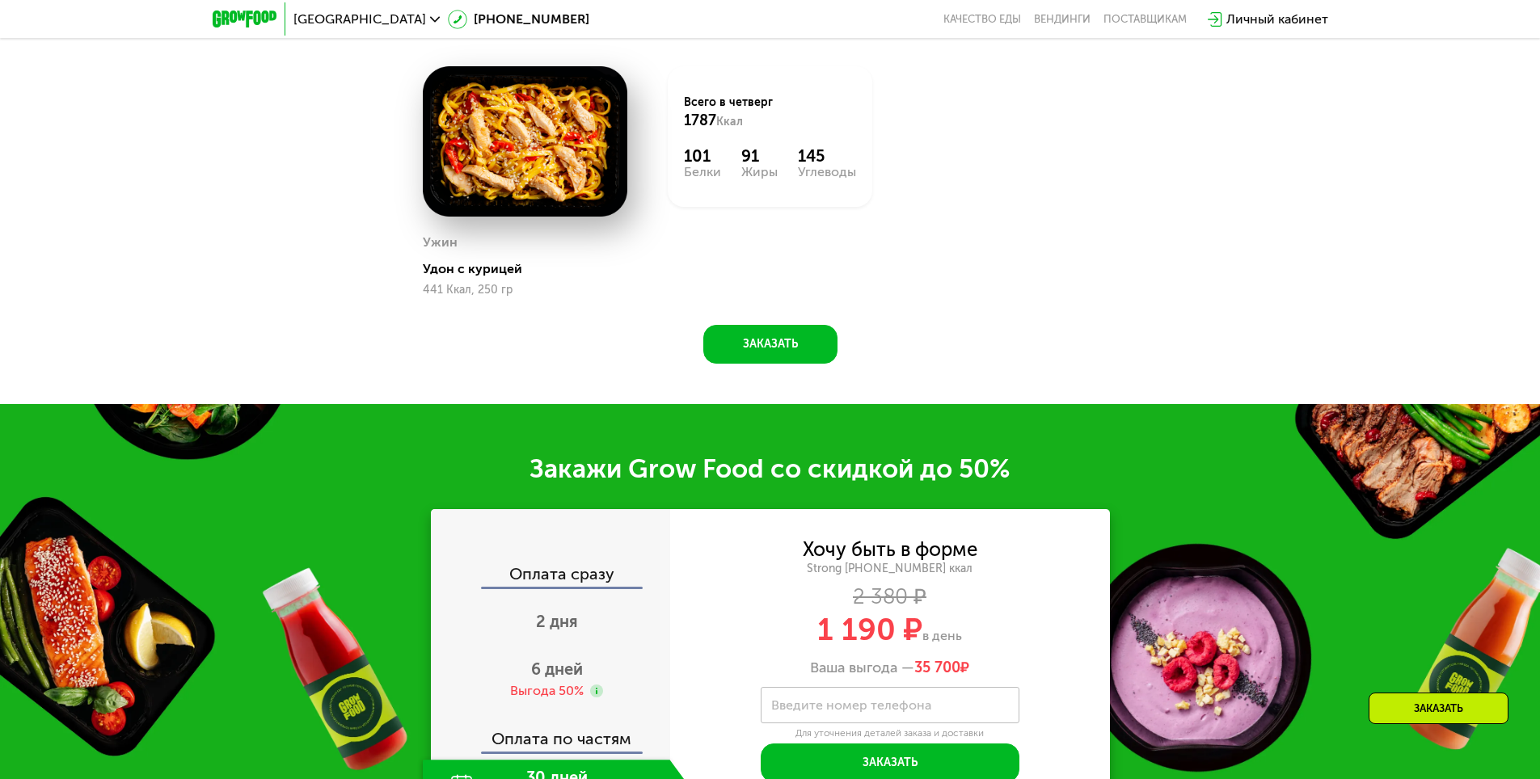
scroll to position [1617, 0]
